Goal: Information Seeking & Learning: Check status

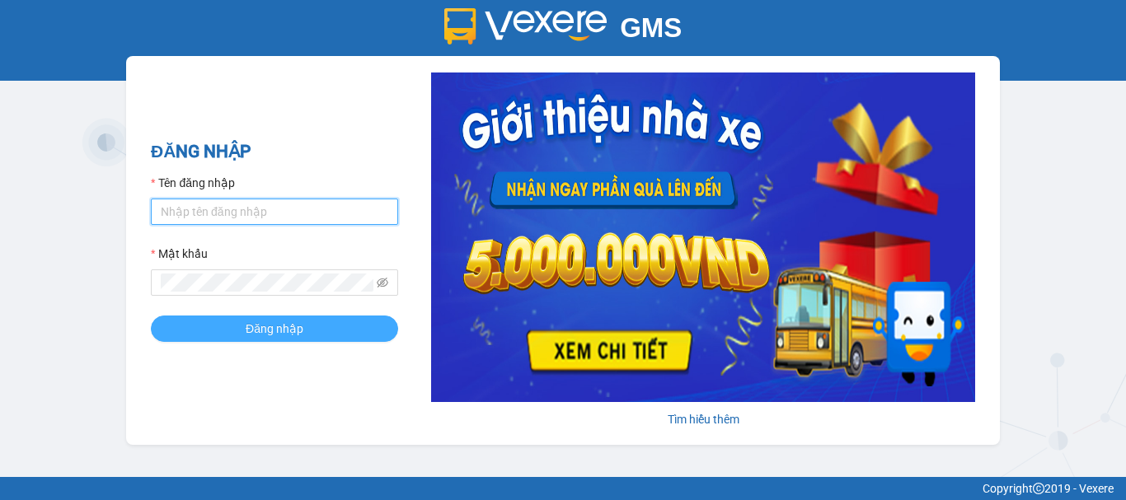
type input "kienht.thanhbuoi"
click at [298, 328] on span "Đăng nhập" at bounding box center [275, 329] width 58 height 18
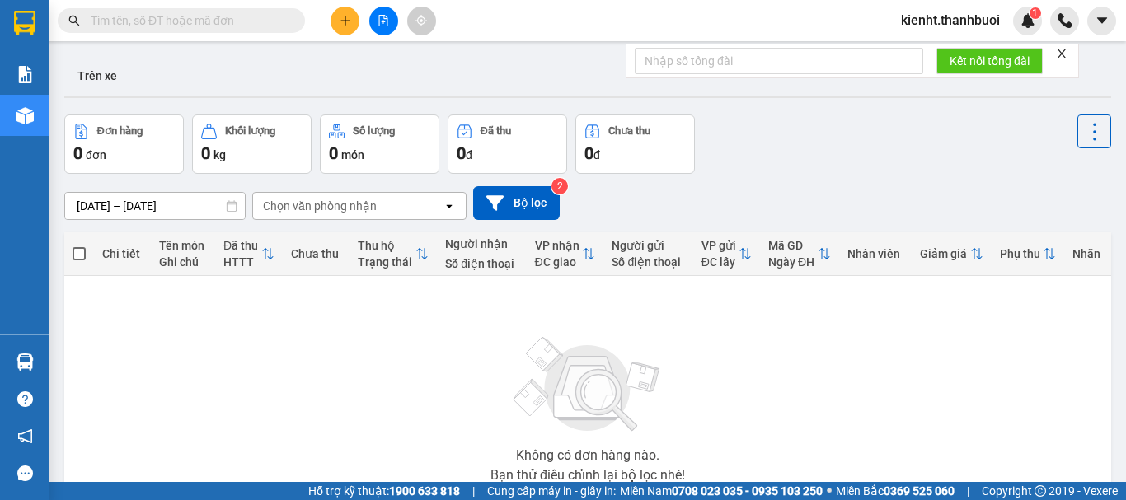
click at [445, 204] on icon "open" at bounding box center [449, 205] width 13 height 13
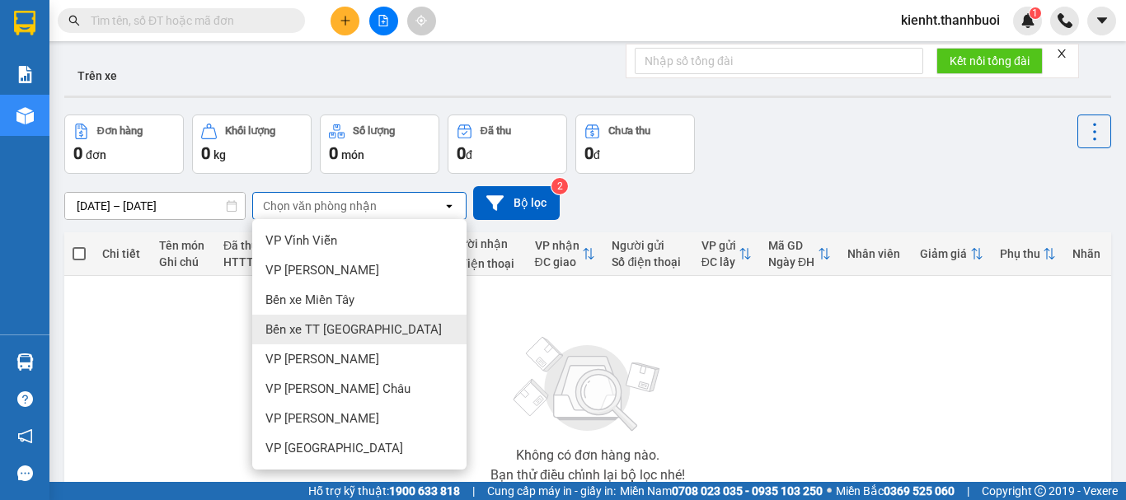
click at [358, 333] on span "Bến xe TT [GEOGRAPHIC_DATA]" at bounding box center [353, 329] width 176 height 16
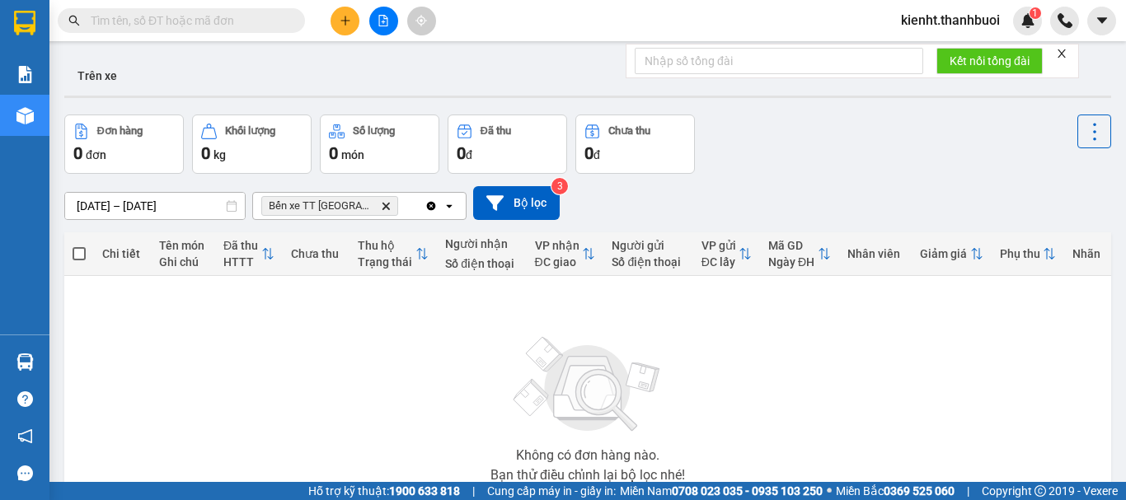
click at [232, 202] on icon at bounding box center [232, 206] width 10 height 12
click at [230, 208] on icon at bounding box center [232, 206] width 12 height 12
click at [166, 205] on div "ver 1.8.143 Trên xe Đơn hàng 0 đơn Khối lượng 0 kg Số lượng 0 món Đã thu 0 đ Ch…" at bounding box center [588, 321] width 1060 height 544
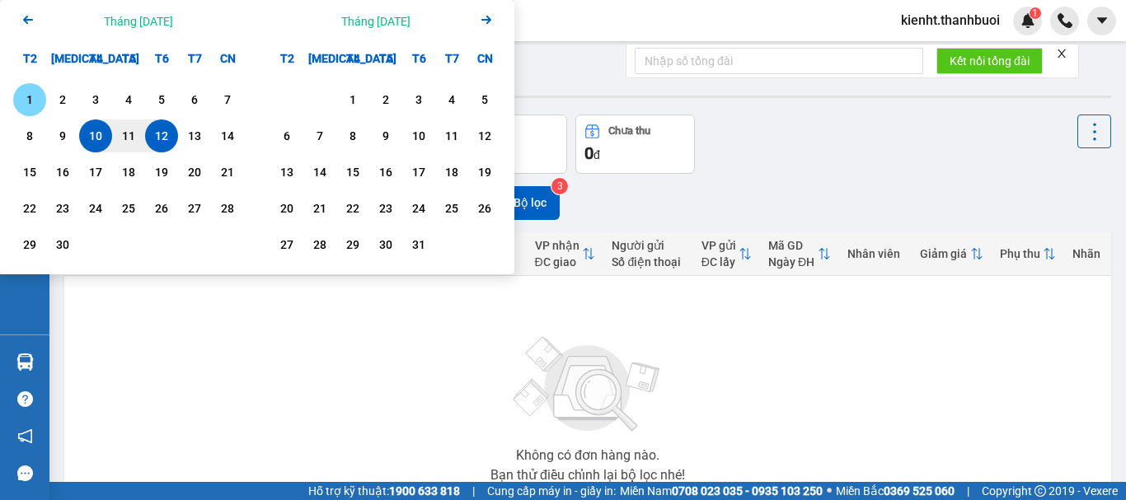
click at [30, 103] on div "1" at bounding box center [29, 100] width 23 height 20
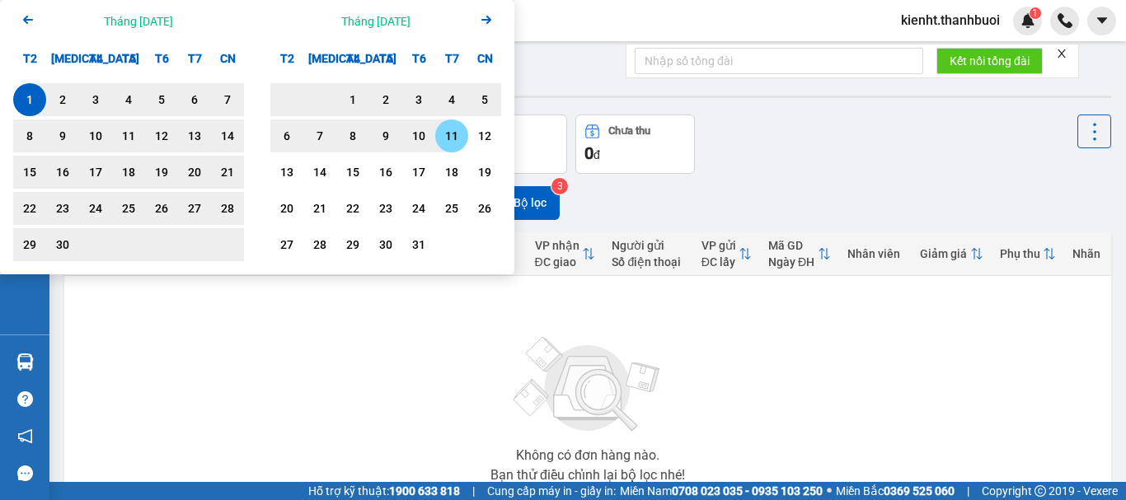
click at [452, 135] on div "11" at bounding box center [451, 136] width 23 height 20
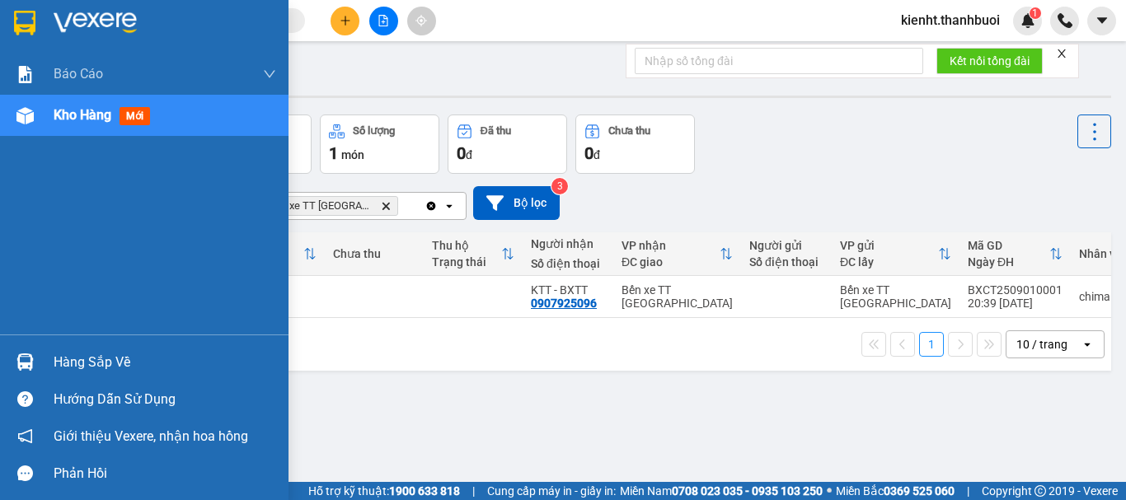
click at [134, 115] on span "mới" at bounding box center [134, 116] width 30 height 18
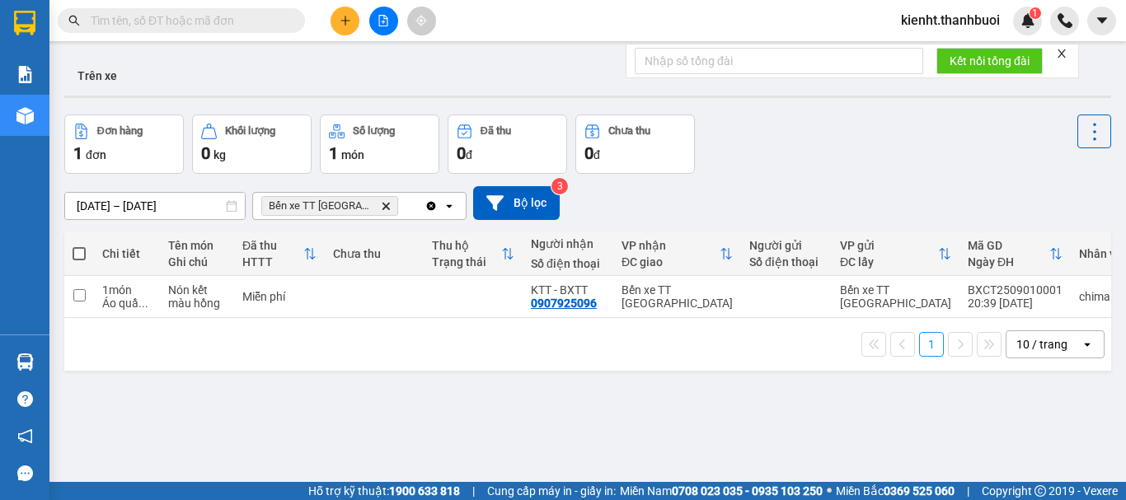
click at [362, 385] on div "ver 1.8.143 Trên xe Đơn hàng 1 đơn Khối lượng 0 kg Số lượng 1 món Đã thu 0 đ Ch…" at bounding box center [588, 299] width 1060 height 500
click at [164, 204] on div "ver 1.8.143 Trên xe Đơn hàng 1 đơn Khối lượng 0 kg Số lượng 1 món Đã thu 0 đ Ch…" at bounding box center [588, 299] width 1060 height 500
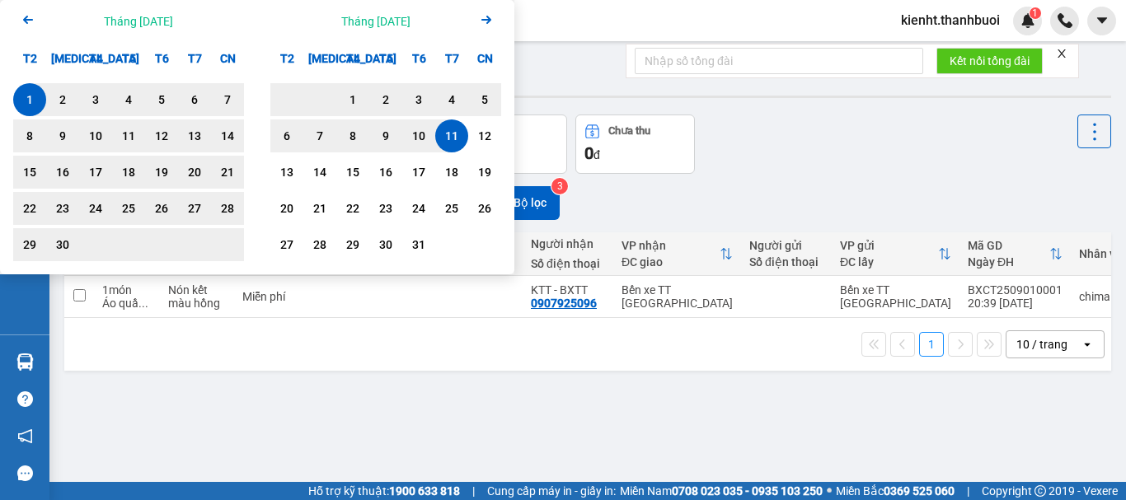
click at [26, 20] on icon "Previous month." at bounding box center [28, 20] width 10 height 8
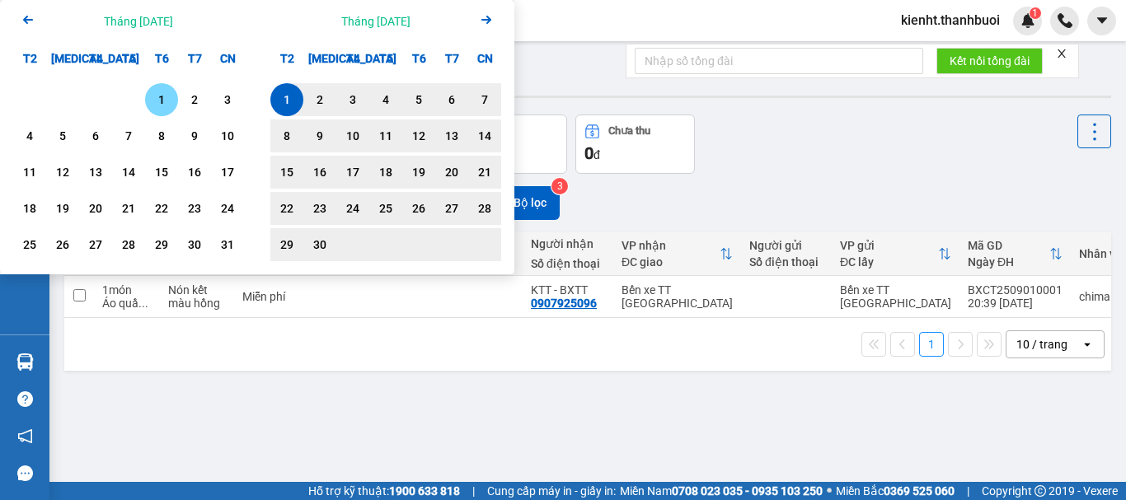
click at [166, 100] on div "1" at bounding box center [161, 100] width 23 height 20
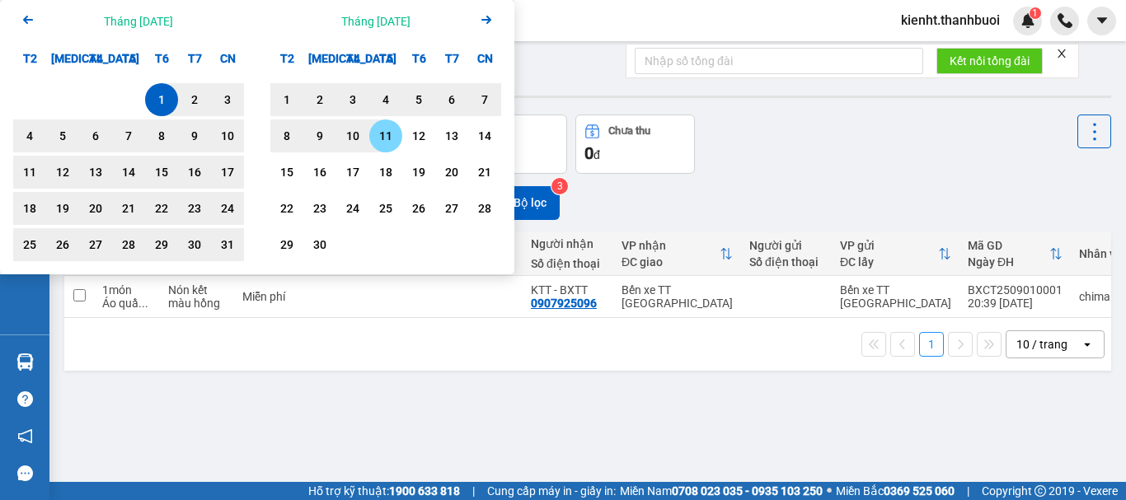
click at [384, 138] on div "11" at bounding box center [385, 136] width 23 height 20
type input "[DATE] – [DATE]"
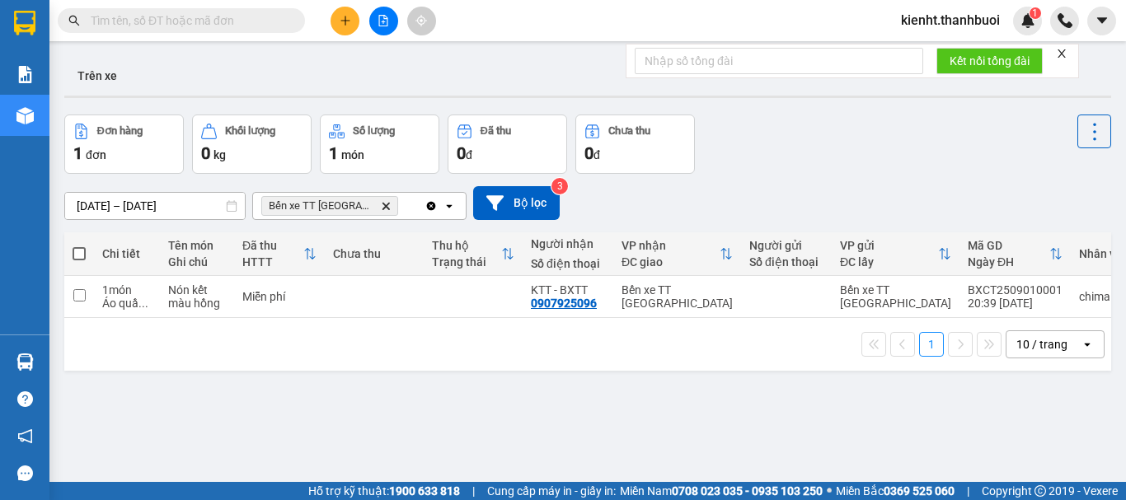
click at [395, 208] on span "Bến xe TT TP Cần Thơ Delete" at bounding box center [329, 206] width 137 height 20
click at [390, 208] on icon "Delete" at bounding box center [386, 206] width 10 height 10
click at [452, 200] on icon "open" at bounding box center [449, 205] width 13 height 13
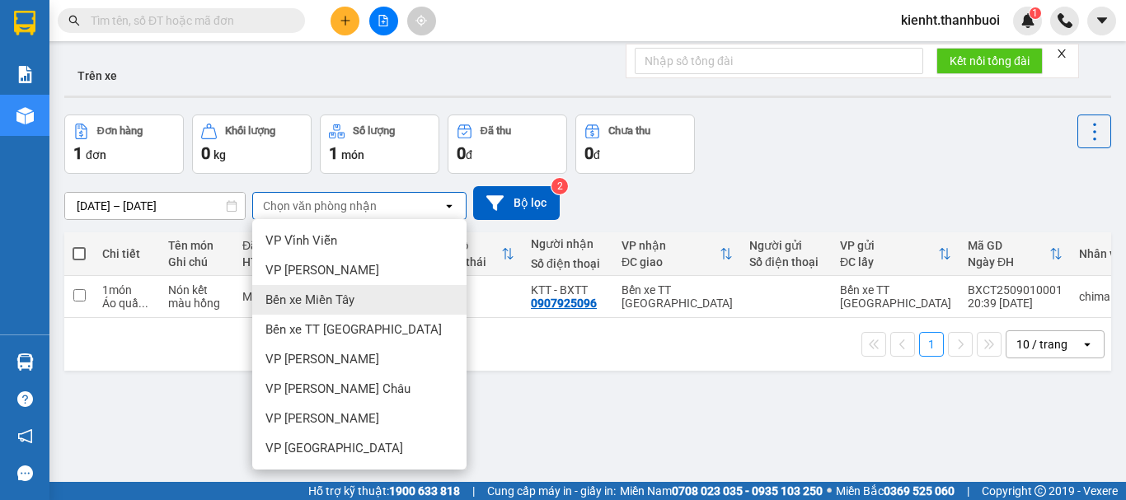
click at [349, 302] on span "Bến xe Miền Tây" at bounding box center [309, 300] width 89 height 16
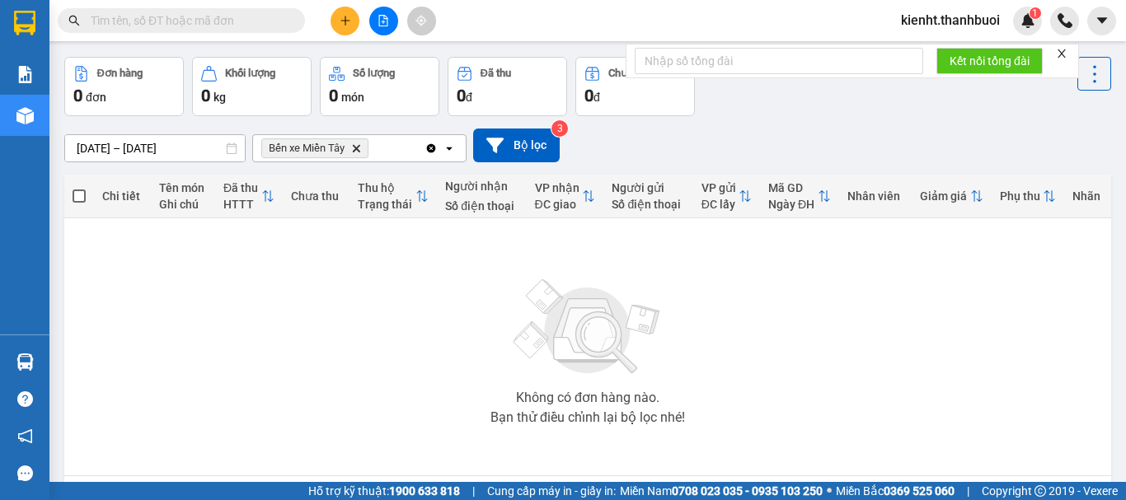
scroll to position [82, 0]
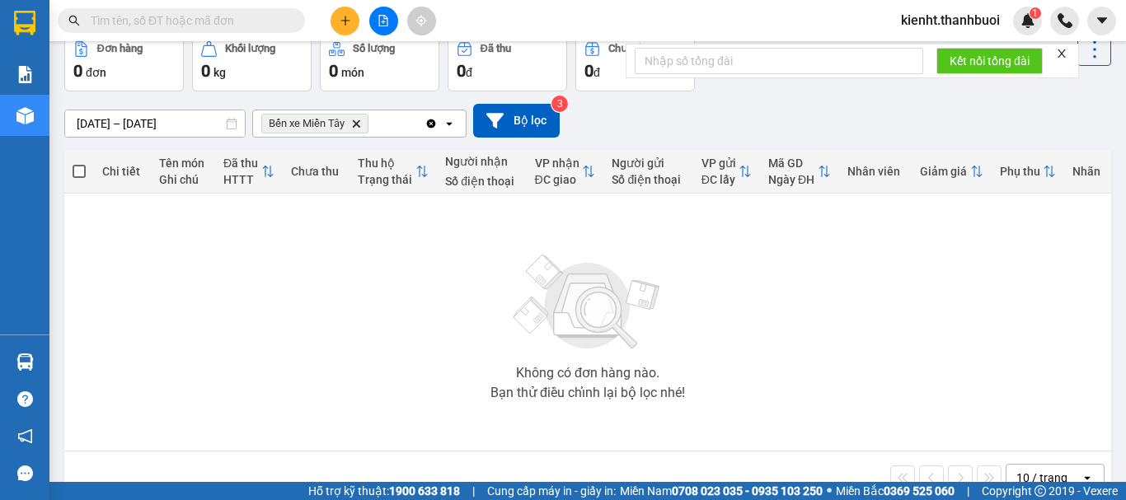
click at [360, 122] on icon "Bến xe Miền Tây, close by backspace" at bounding box center [356, 122] width 7 height 7
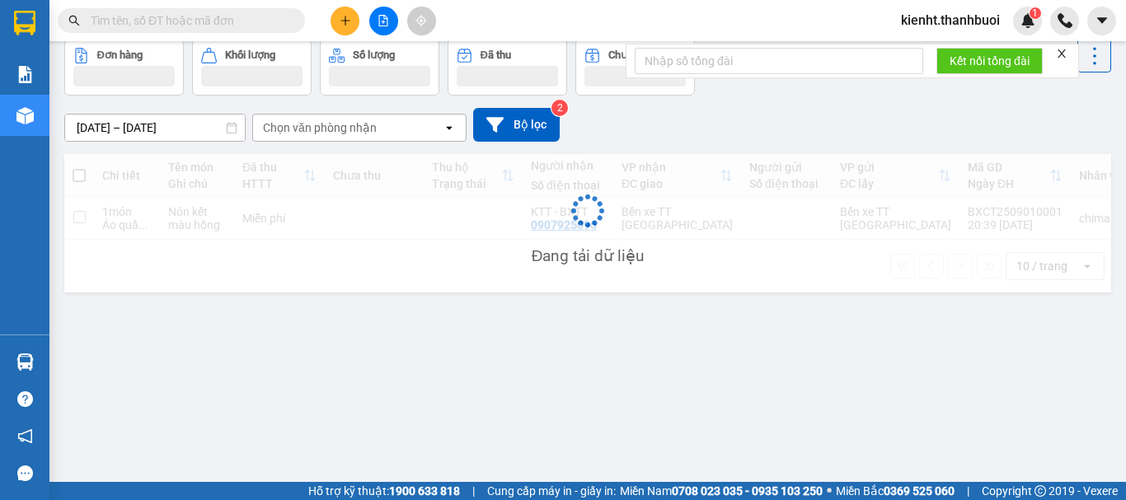
scroll to position [76, 0]
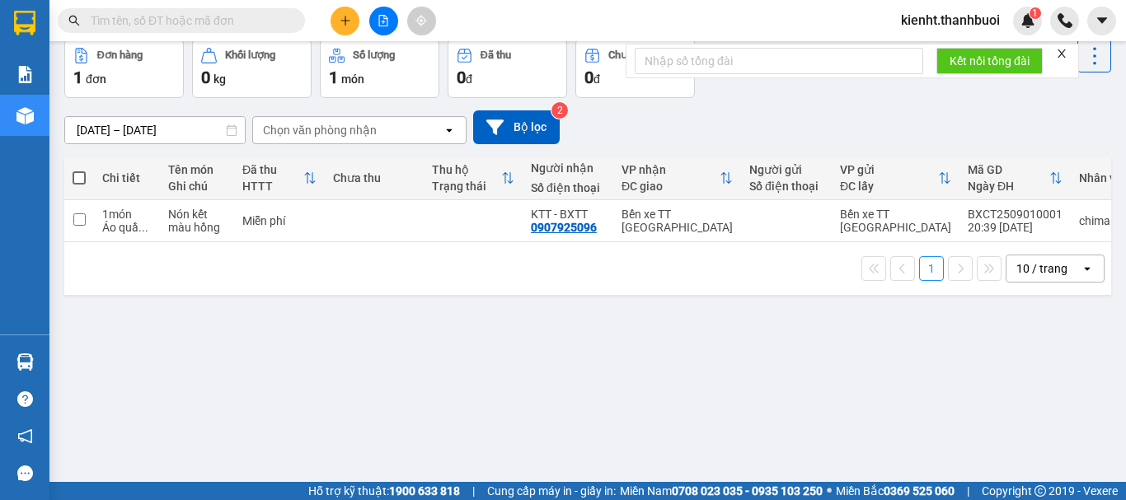
click at [446, 129] on icon "open" at bounding box center [449, 130] width 13 height 13
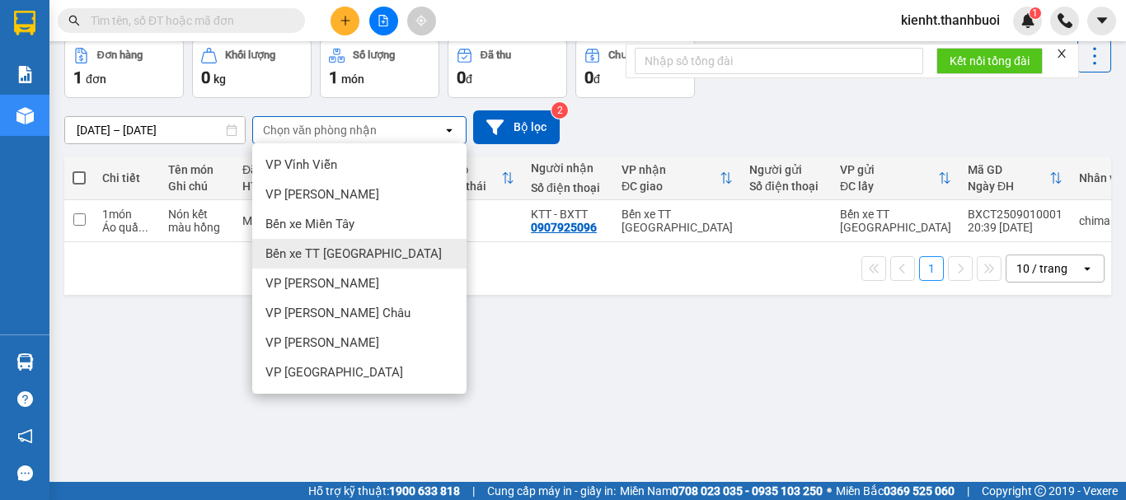
click at [346, 248] on span "Bến xe TT [GEOGRAPHIC_DATA]" at bounding box center [353, 254] width 176 height 16
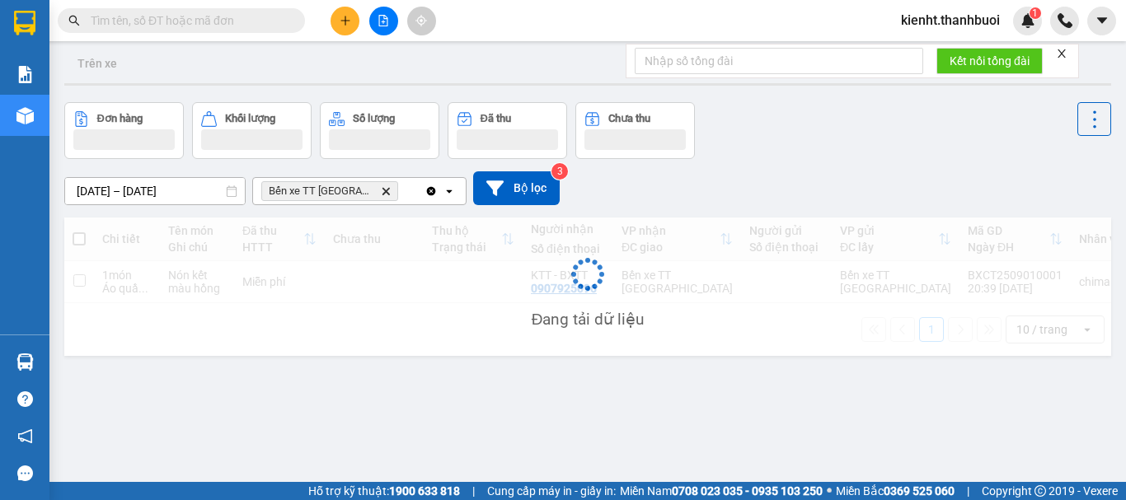
scroll to position [0, 0]
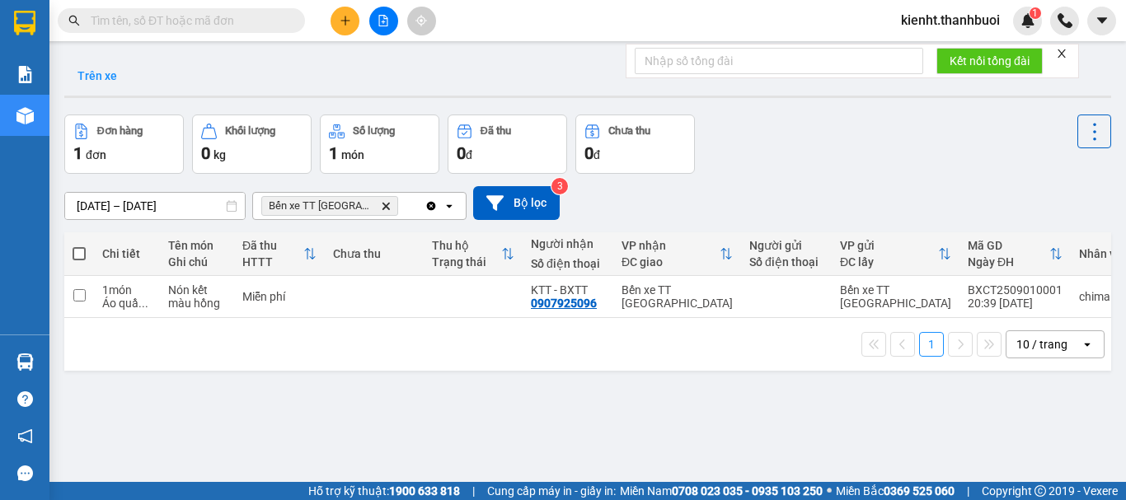
click at [107, 72] on button "Trên xe" at bounding box center [97, 76] width 66 height 40
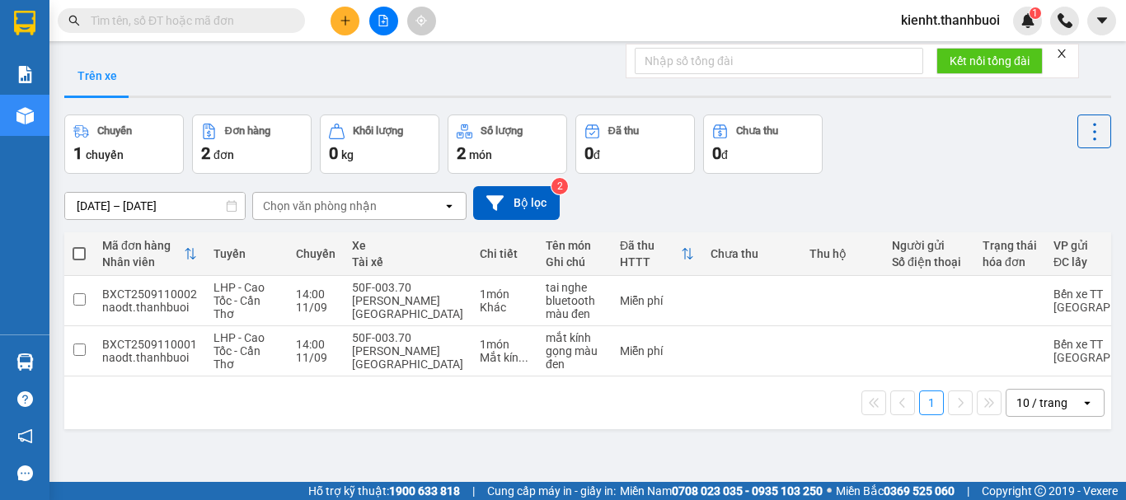
click at [165, 137] on div "Chuyến" at bounding box center [123, 132] width 101 height 16
click at [286, 147] on div "2 đơn" at bounding box center [251, 153] width 101 height 23
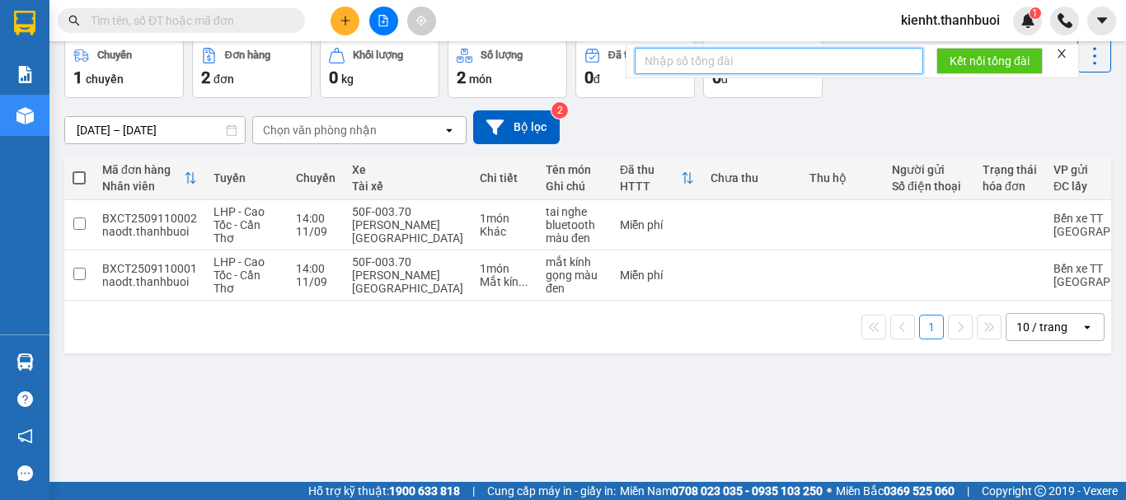
click at [765, 57] on input "text" at bounding box center [779, 61] width 288 height 26
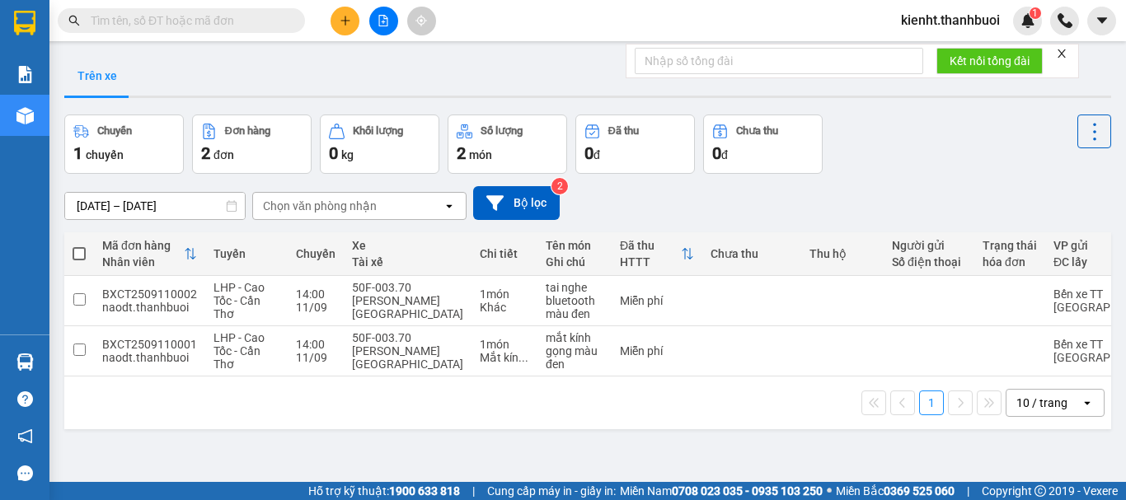
click at [135, 138] on div "Chuyến" at bounding box center [123, 132] width 101 height 16
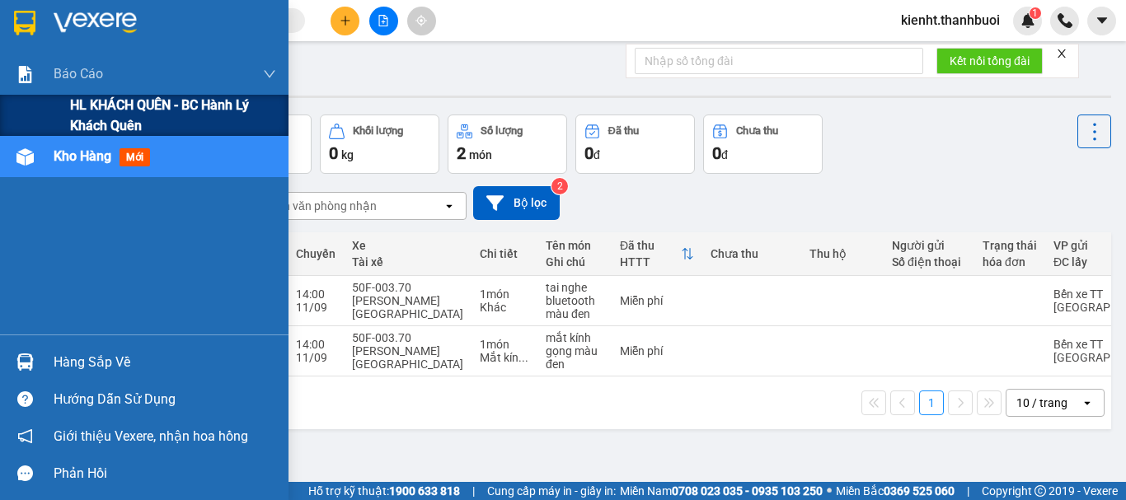
click at [190, 110] on span "HL KHÁCH QUÊN - BC hành lý khách quên" at bounding box center [173, 115] width 206 height 41
